Goal: Information Seeking & Learning: Learn about a topic

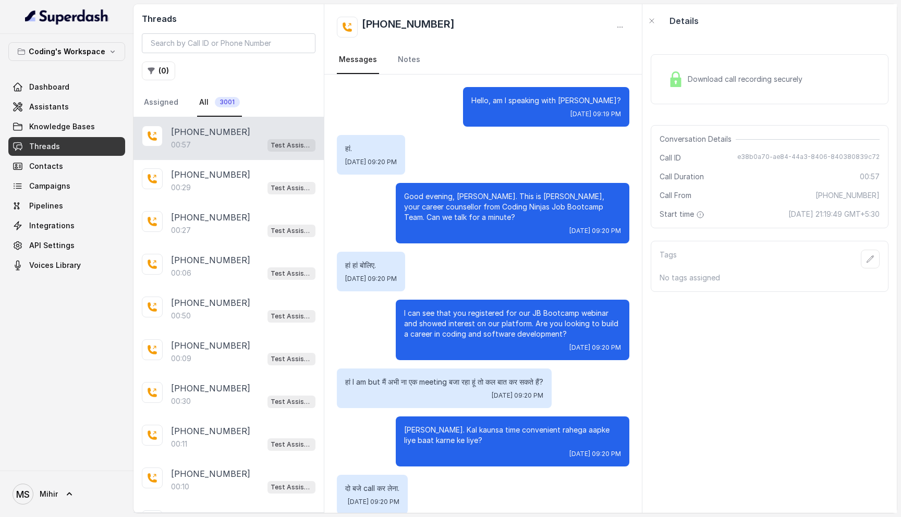
scroll to position [200, 0]
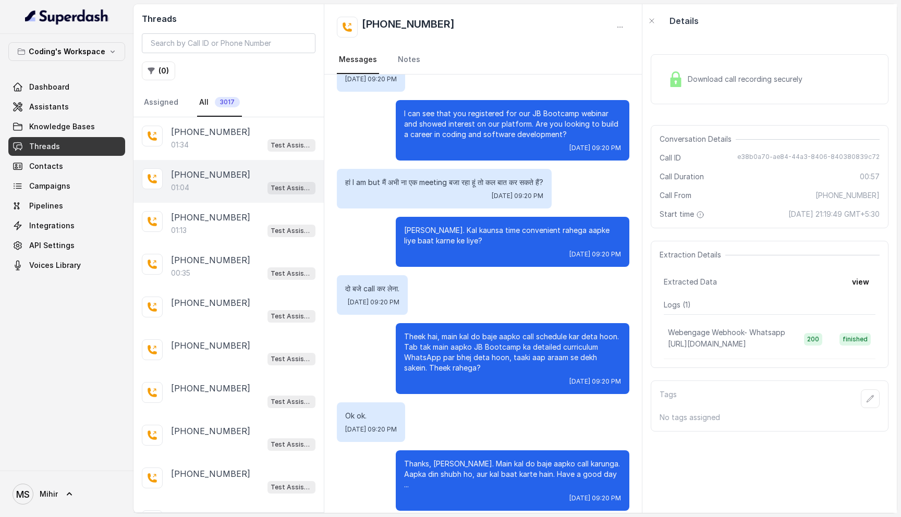
click at [223, 190] on div "01:04 Test Assistant-3" at bounding box center [243, 188] width 144 height 14
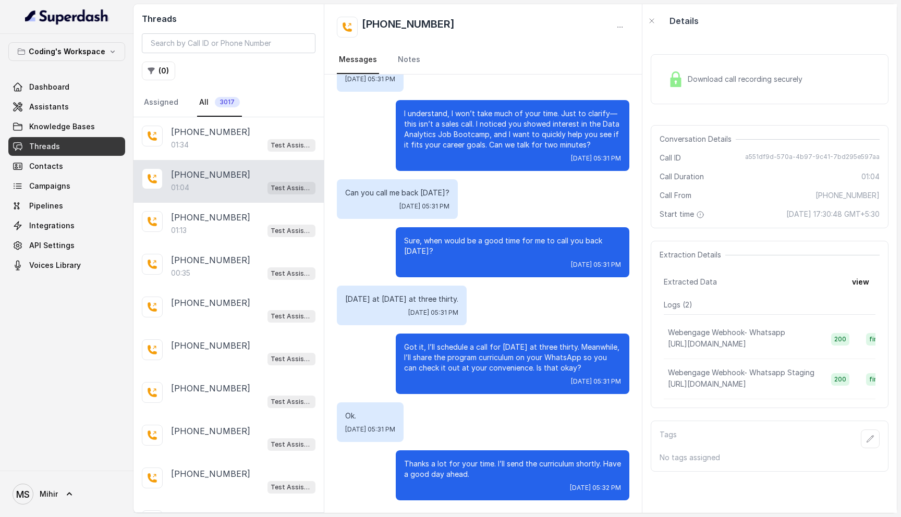
scroll to position [220, 0]
click at [859, 286] on button "view" at bounding box center [860, 282] width 30 height 19
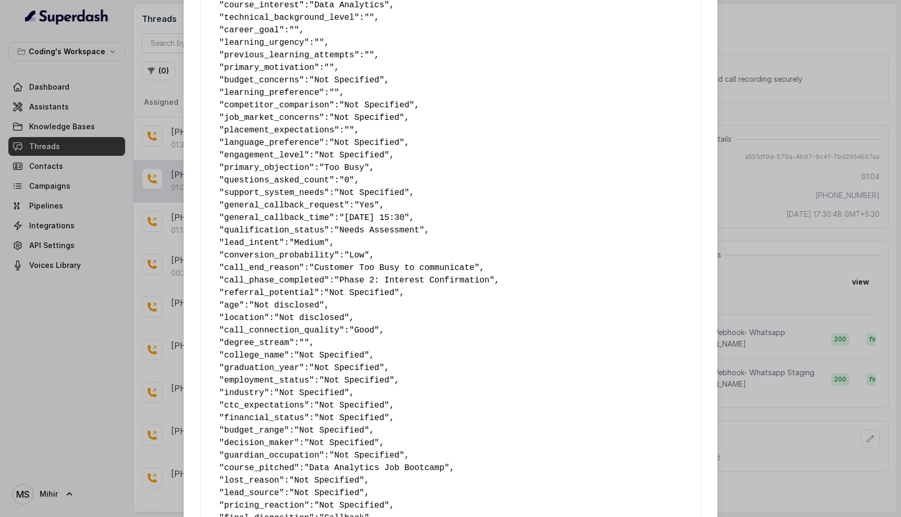
scroll to position [491, 0]
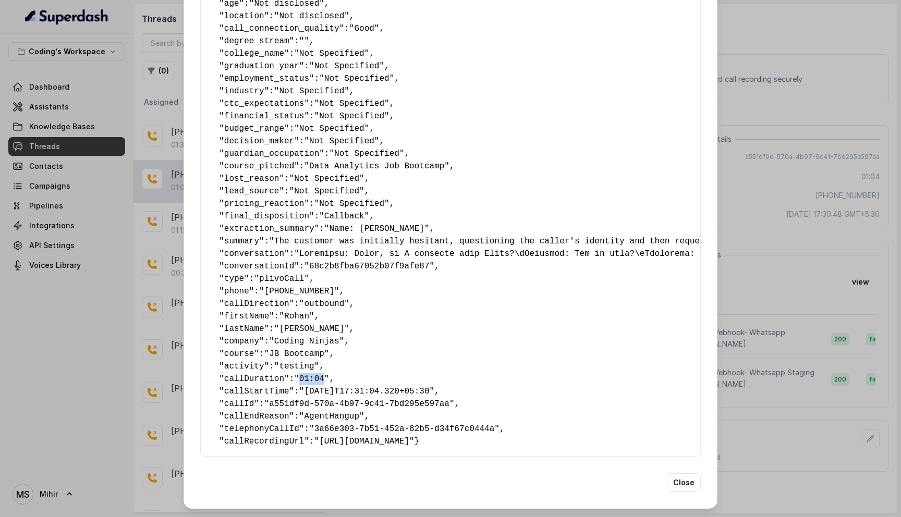
drag, startPoint x: 305, startPoint y: 367, endPoint x: 329, endPoint y: 368, distance: 24.0
click at [329, 374] on span ""01:04"" at bounding box center [311, 378] width 35 height 9
click at [309, 374] on span ""01:04"" at bounding box center [311, 378] width 35 height 9
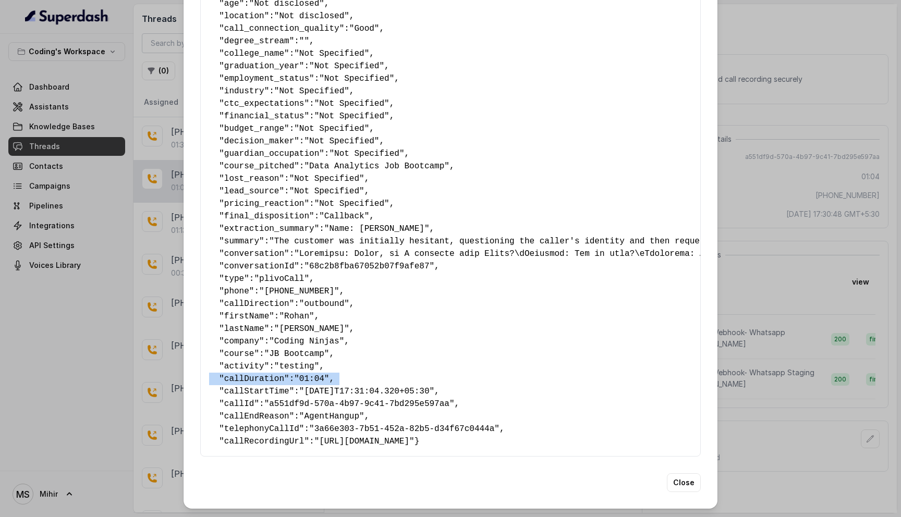
click at [319, 374] on span ""01:04"" at bounding box center [311, 378] width 35 height 9
drag, startPoint x: 330, startPoint y: 366, endPoint x: 306, endPoint y: 368, distance: 24.6
click at [306, 374] on span ""01:04"" at bounding box center [311, 378] width 35 height 9
click at [317, 374] on span ""01:04"" at bounding box center [311, 378] width 35 height 9
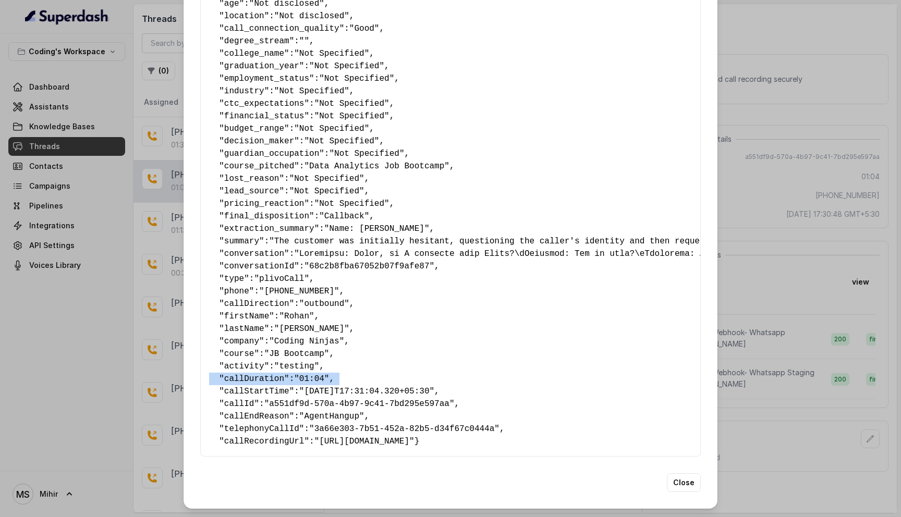
click at [317, 374] on span ""01:04"" at bounding box center [311, 378] width 35 height 9
click at [315, 374] on span ""01:04"" at bounding box center [311, 378] width 35 height 9
drag, startPoint x: 306, startPoint y: 367, endPoint x: 330, endPoint y: 367, distance: 24.5
click at [329, 374] on span ""01:04"" at bounding box center [311, 378] width 35 height 9
click at [688, 485] on button "Close" at bounding box center [684, 482] width 34 height 19
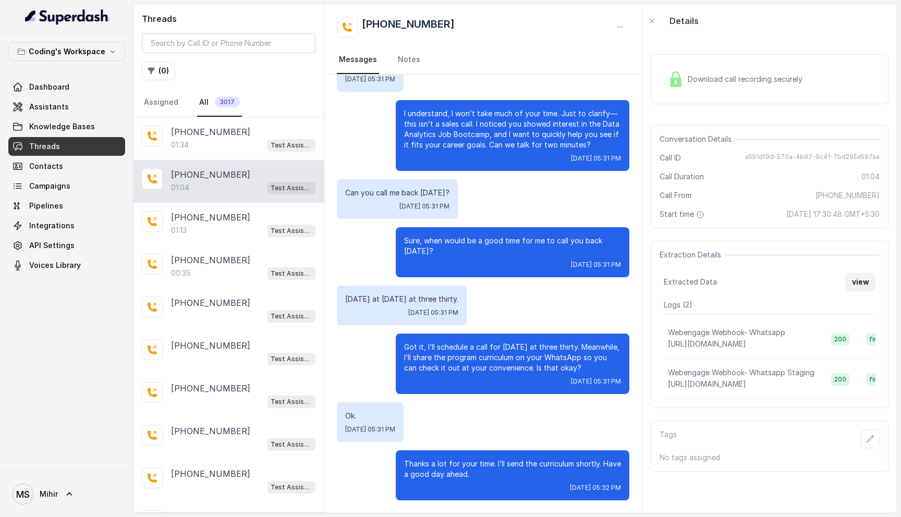
click at [858, 280] on button "view" at bounding box center [860, 282] width 30 height 19
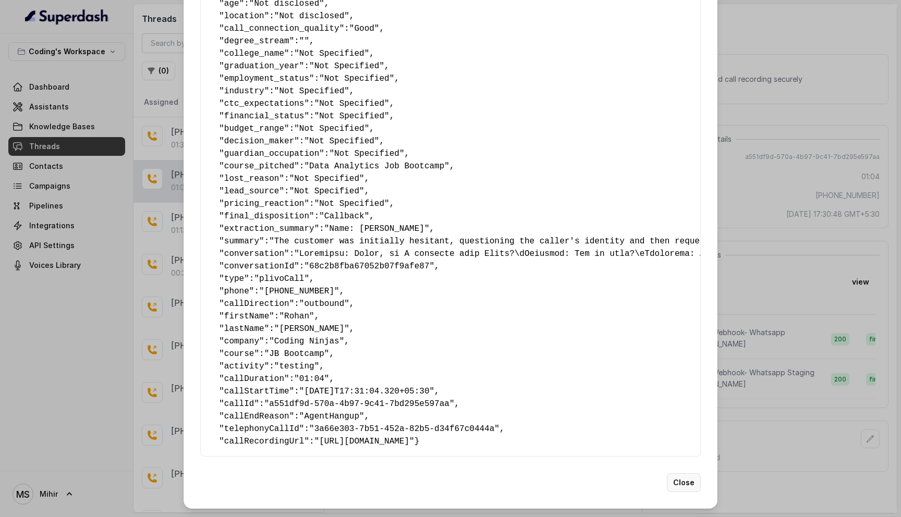
click at [683, 488] on button "Close" at bounding box center [684, 482] width 34 height 19
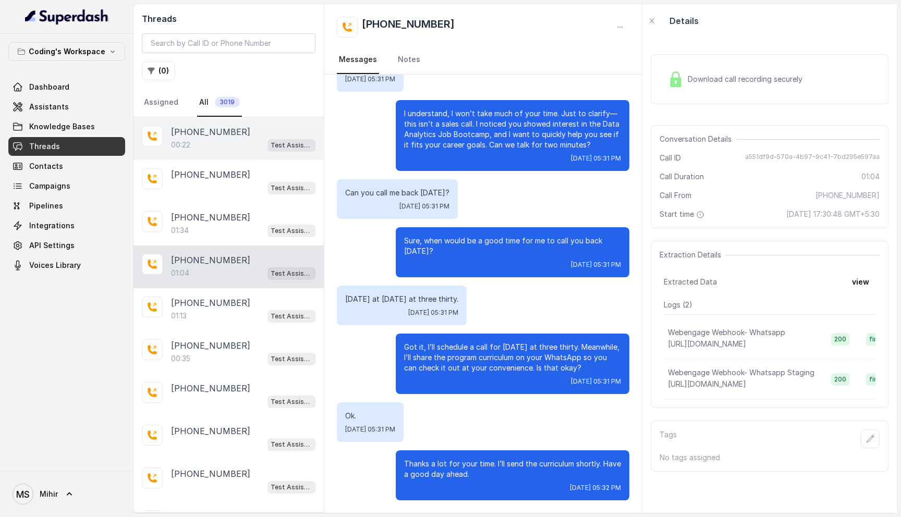
click at [215, 131] on p "[PHONE_NUMBER]" at bounding box center [210, 132] width 79 height 13
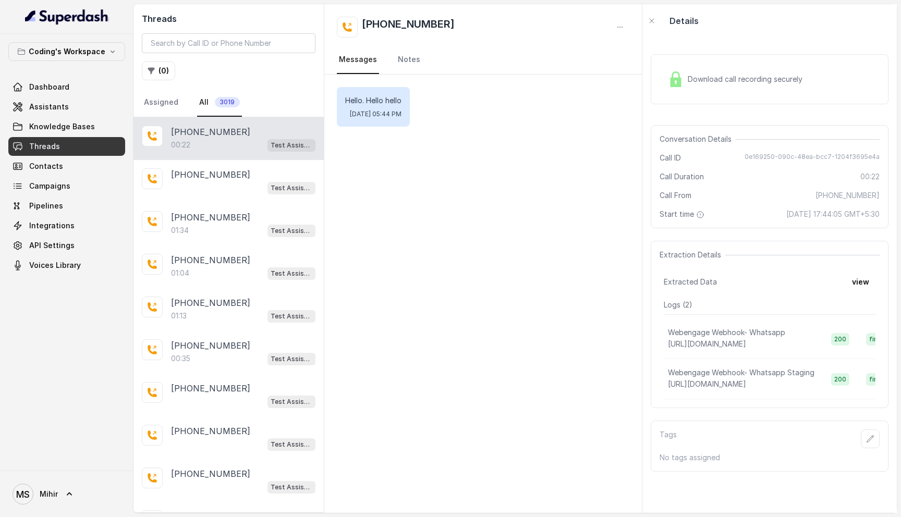
click at [724, 89] on div "Download call recording securely" at bounding box center [734, 79] width 143 height 24
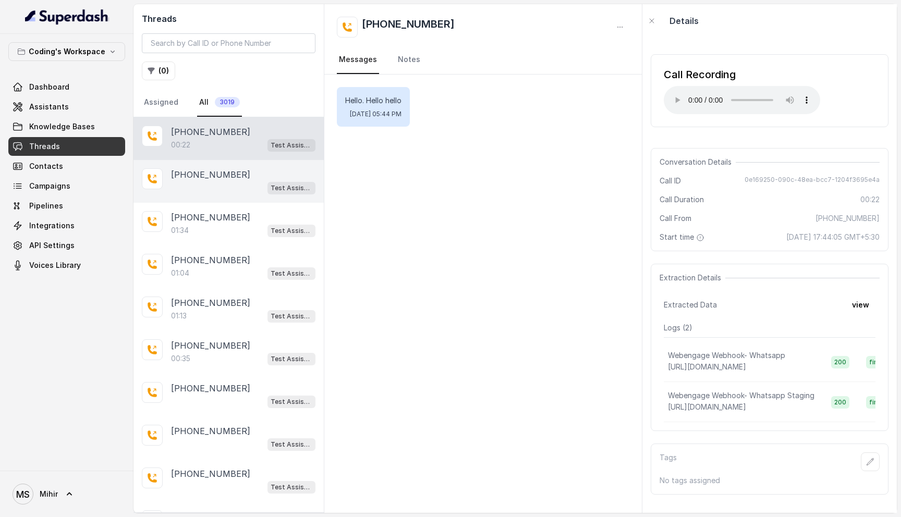
click at [207, 186] on div "Test Assistant-3" at bounding box center [243, 188] width 144 height 14
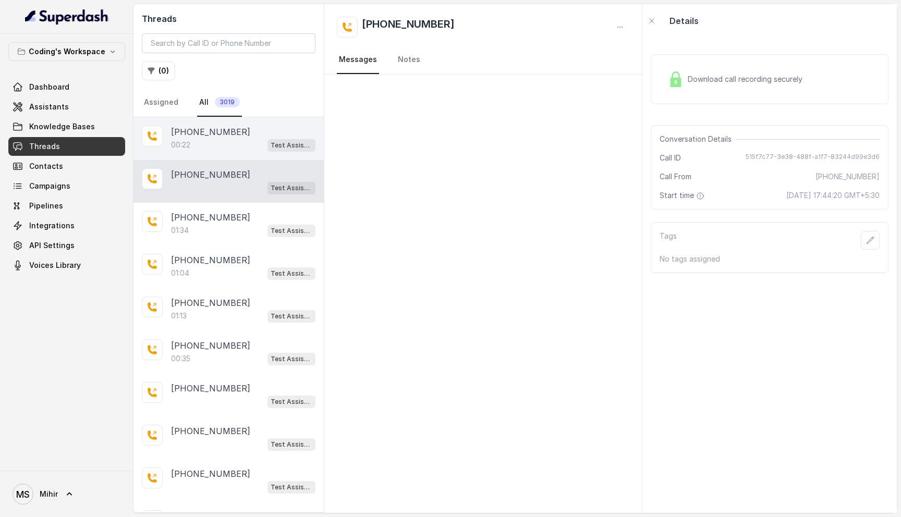
click at [198, 151] on div "00:22 Test Assistant-3" at bounding box center [243, 145] width 144 height 14
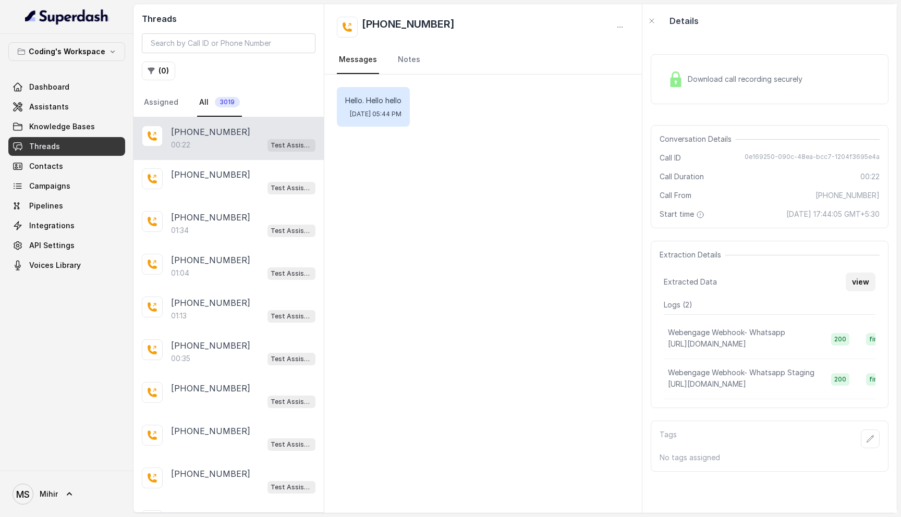
click at [860, 281] on button "view" at bounding box center [860, 282] width 30 height 19
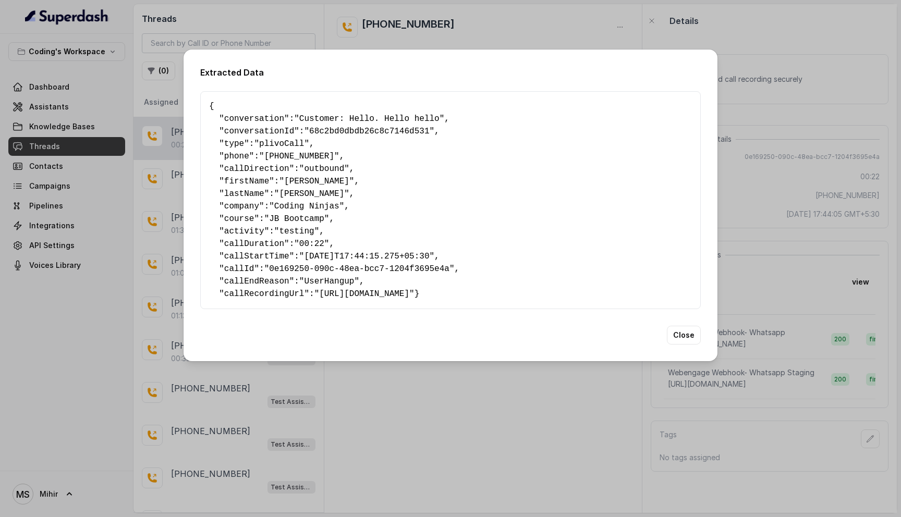
click at [736, 255] on div "Extracted Data { " conversation ": "Customer: Hello. Hello hello" , " conversat…" at bounding box center [450, 258] width 901 height 517
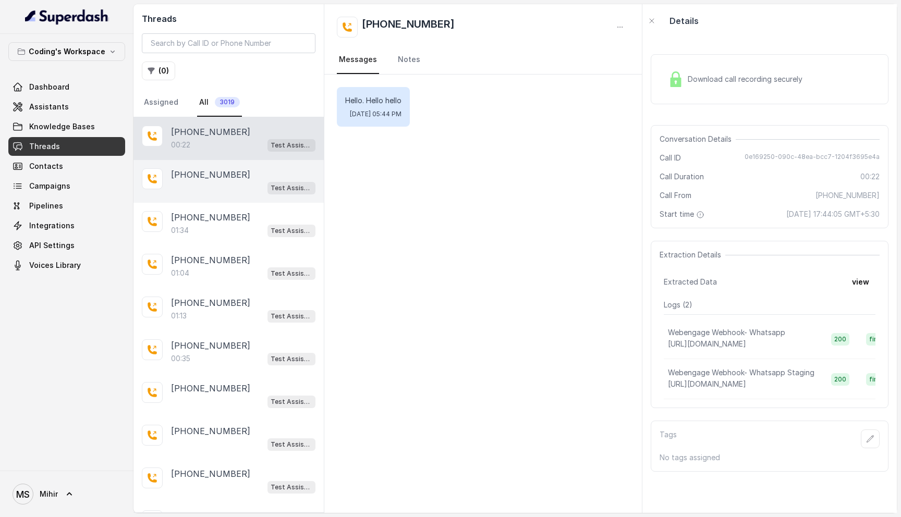
click at [236, 195] on div "+919589683696 Test Assistant-3" at bounding box center [228, 181] width 190 height 43
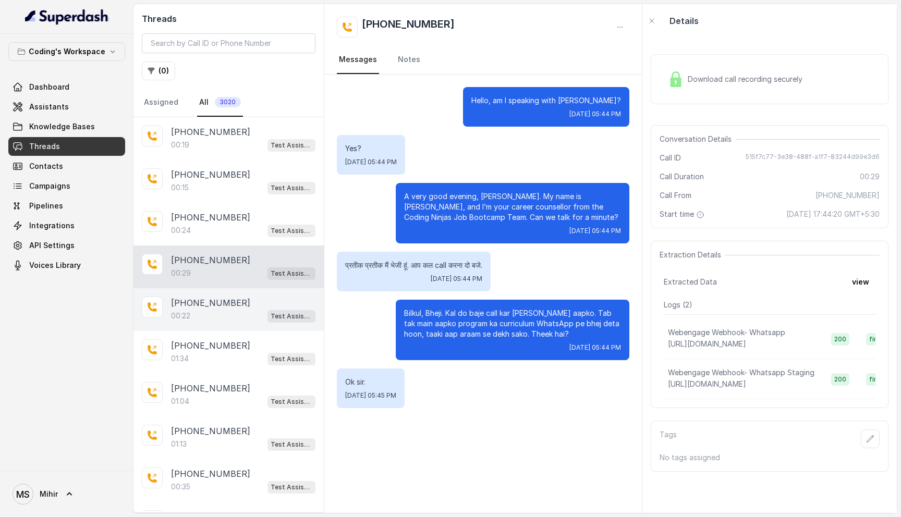
click at [232, 313] on div "00:22 Test Assistant-3" at bounding box center [243, 316] width 144 height 14
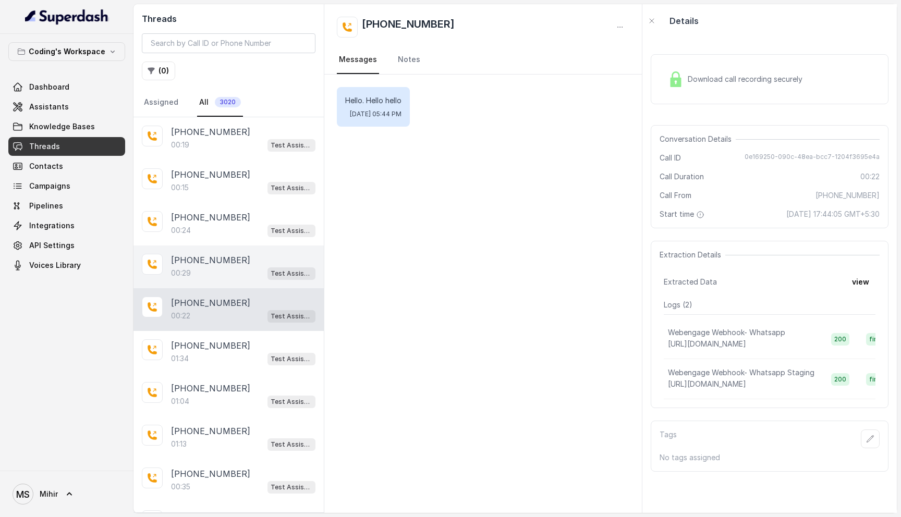
click at [227, 267] on div "00:29 Test Assistant-3" at bounding box center [243, 273] width 144 height 14
